Goal: Transaction & Acquisition: Obtain resource

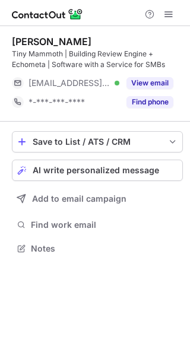
scroll to position [240, 190]
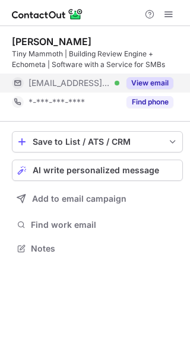
click at [144, 85] on button "View email" at bounding box center [149, 83] width 47 height 12
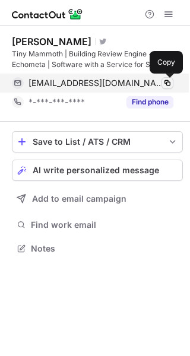
click at [167, 85] on span at bounding box center [167, 82] width 9 height 9
